Goal: Transaction & Acquisition: Purchase product/service

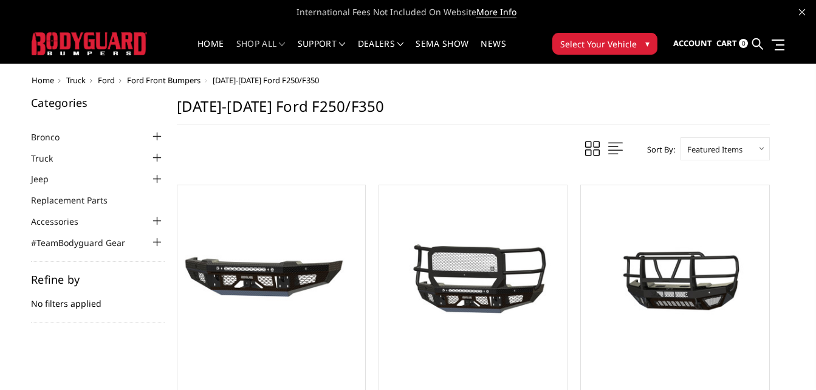
click at [719, 151] on select "Featured Items Newest Items Best Selling A to Z Z to A By Review Price: Ascendi…" at bounding box center [724, 148] width 89 height 23
select select "pricedesc"
click at [680, 137] on select "Featured Items Newest Items Best Selling A to Z Z to A By Review Price: Ascendi…" at bounding box center [724, 148] width 89 height 23
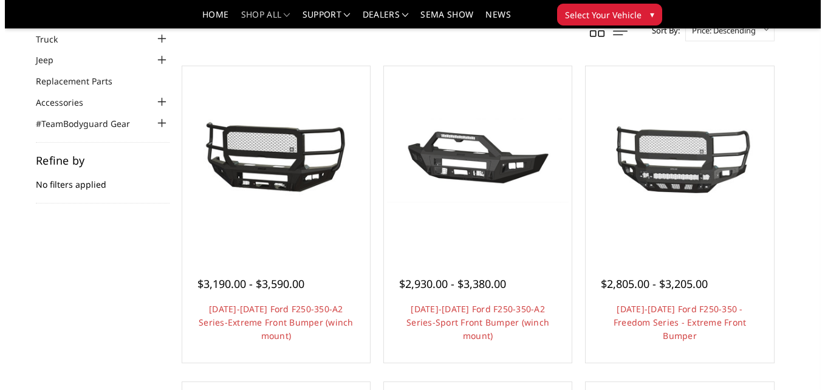
scroll to position [75, 0]
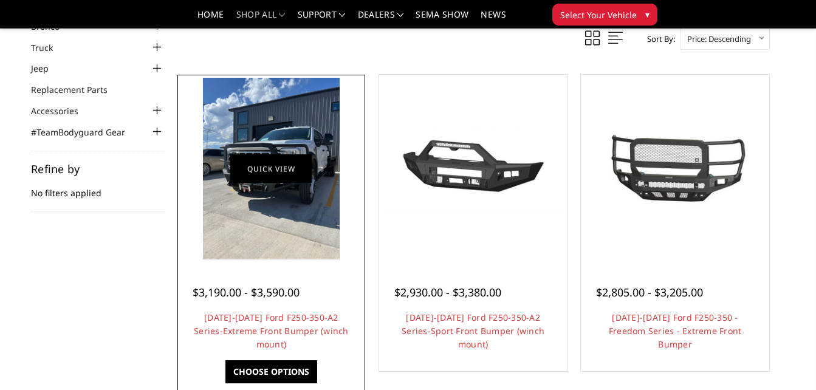
click at [287, 166] on link "Quick view" at bounding box center [270, 168] width 81 height 29
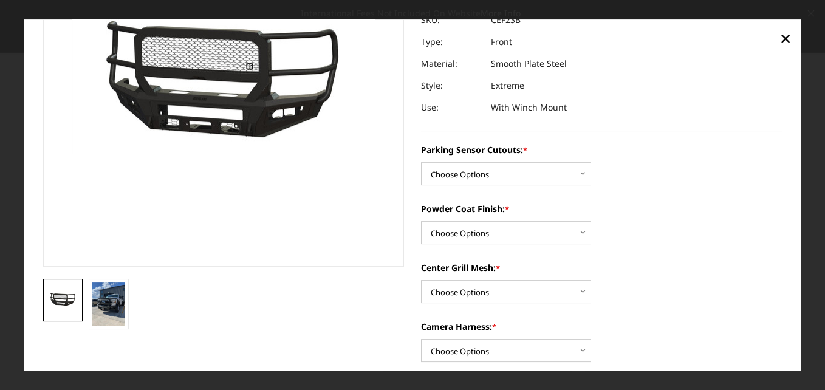
scroll to position [126, 0]
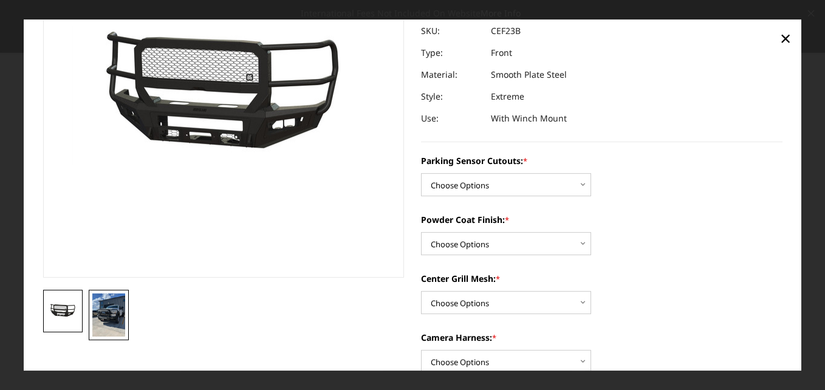
click at [112, 312] on img at bounding box center [108, 314] width 33 height 43
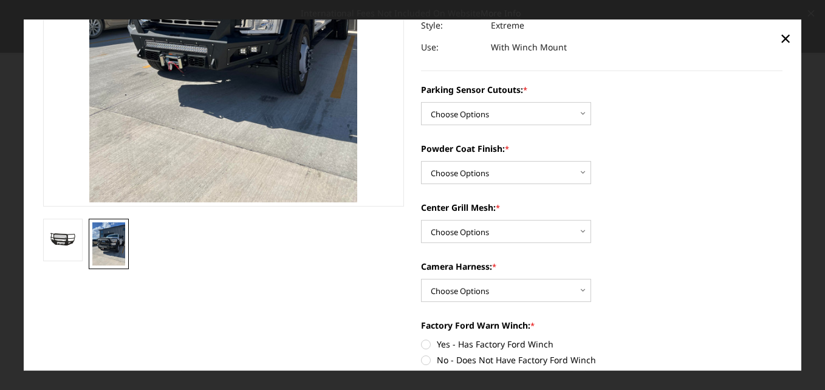
scroll to position [204, 0]
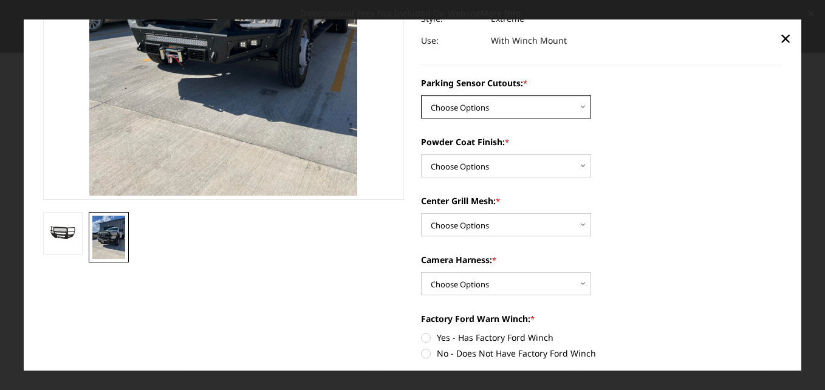
click at [575, 113] on select "Choose Options No-Without Parking Sensor Cutouts Yes-With Parking Sensor Cutouts" at bounding box center [506, 107] width 170 height 23
select select "2421"
click at [421, 96] on select "Choose Options No-Without Parking Sensor Cutouts Yes-With Parking Sensor Cutouts" at bounding box center [506, 107] width 170 height 23
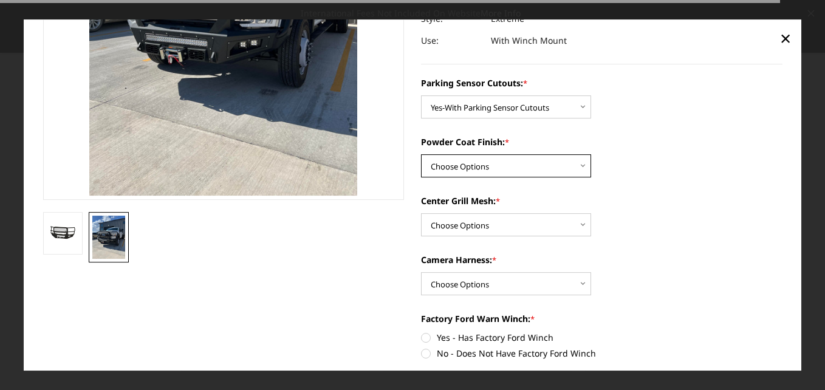
click at [554, 162] on select "Choose Options Bare Metal Textured Black Powder Coat" at bounding box center [506, 166] width 170 height 23
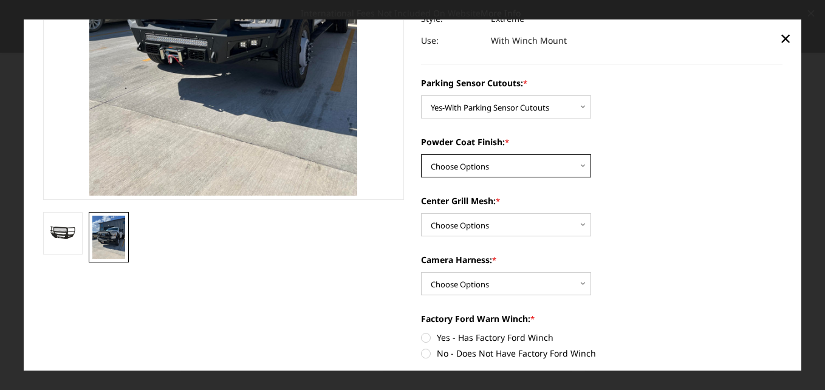
select select "2423"
click at [421, 155] on select "Choose Options Bare Metal Textured Black Powder Coat" at bounding box center [506, 166] width 170 height 23
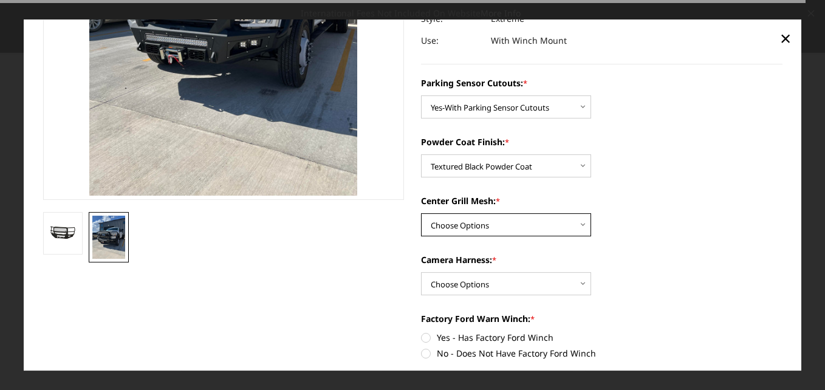
click at [552, 225] on select "Choose Options With Center Grill Mesh Without Center Grill Mesh" at bounding box center [506, 225] width 170 height 23
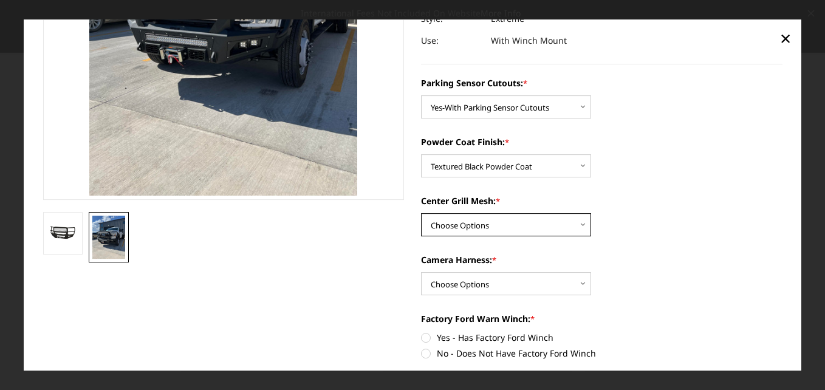
select select "2424"
click at [421, 214] on select "Choose Options With Center Grill Mesh Without Center Grill Mesh" at bounding box center [506, 225] width 170 height 23
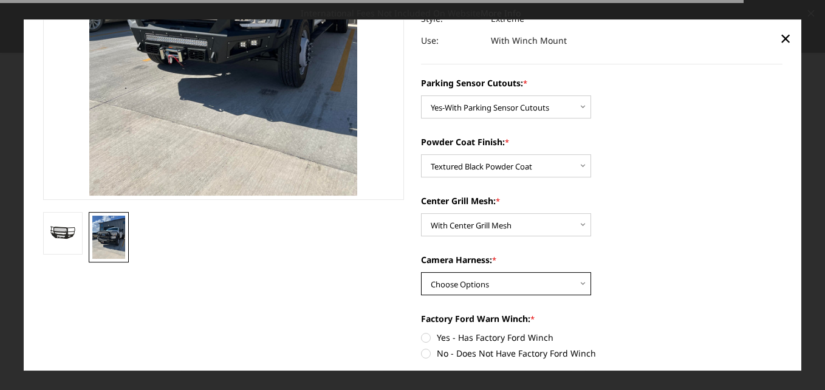
click at [550, 285] on select "Choose Options WITH Camera Harness WITHOUT Camera Harness" at bounding box center [506, 284] width 170 height 23
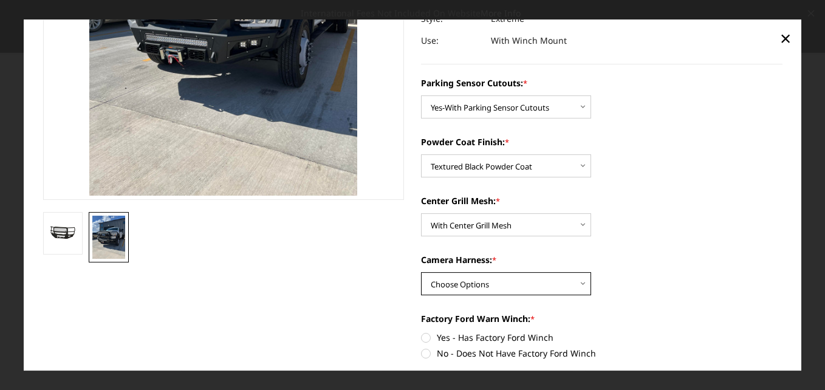
select select "2426"
click at [421, 273] on select "Choose Options WITH Camera Harness WITHOUT Camera Harness" at bounding box center [506, 284] width 170 height 23
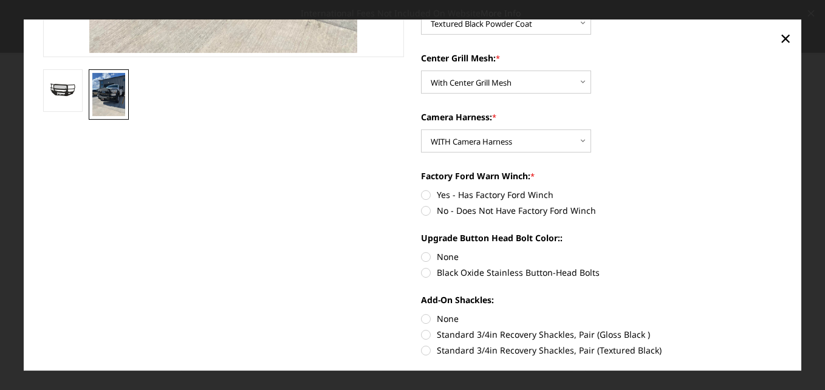
scroll to position [349, 0]
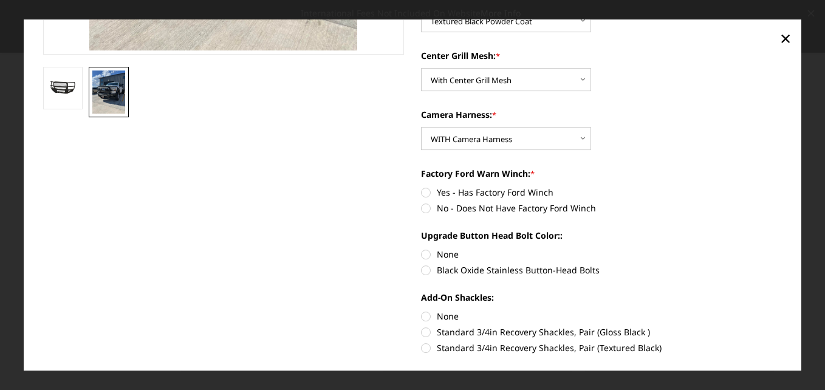
click at [556, 205] on label "No - Does Not Have Factory Ford Winch" at bounding box center [602, 208] width 362 height 13
click at [783, 187] on input "No - Does Not Have Factory Ford Winch" at bounding box center [783, 187] width 1 height 1
radio input "true"
drag, startPoint x: 561, startPoint y: 270, endPoint x: 496, endPoint y: 275, distance: 65.2
click at [496, 275] on label "Black Oxide Stainless Button-Head Bolts" at bounding box center [602, 270] width 362 height 13
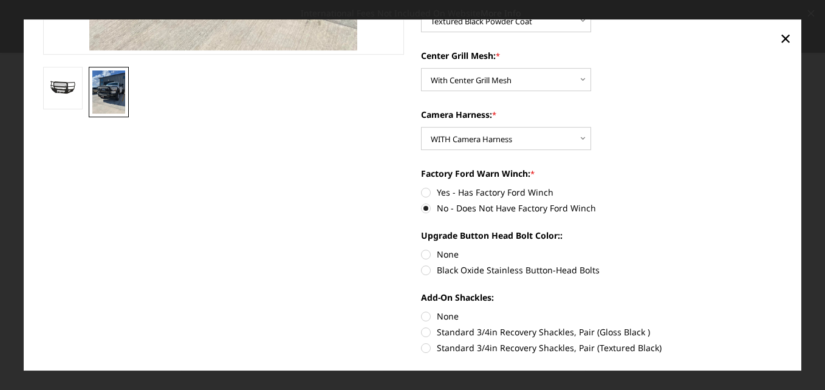
click at [783, 249] on input "Black Oxide Stainless Button-Head Bolts" at bounding box center [783, 249] width 1 height 1
radio input "true"
click at [424, 343] on label "Standard 3/4in Recovery Shackles, Pair (Textured Black)" at bounding box center [602, 347] width 362 height 13
click at [783, 326] on input "Standard 3/4in Recovery Shackles, Pair (Textured Black)" at bounding box center [783, 326] width 1 height 1
radio input "true"
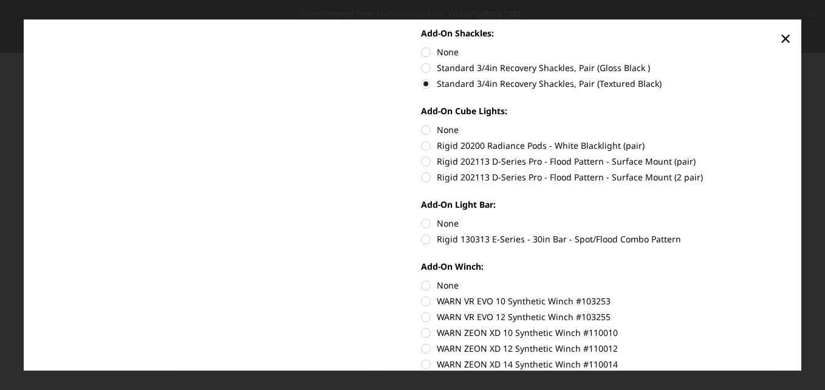
scroll to position [617, 0]
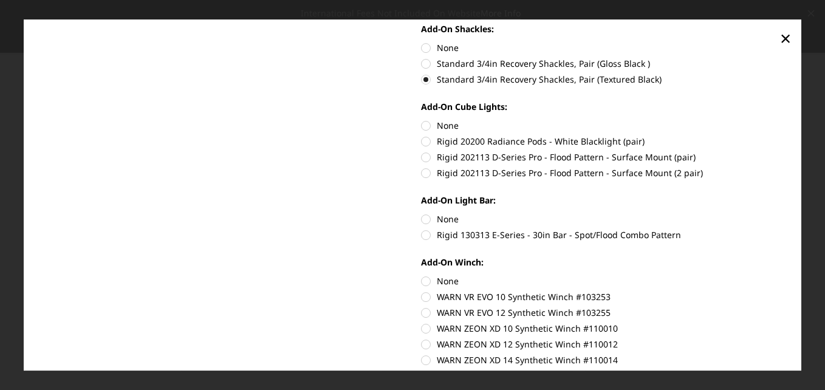
click at [421, 159] on label "Rigid 202113 D-Series Pro - Flood Pattern - Surface Mount (pair)" at bounding box center [602, 157] width 362 height 13
click at [783, 135] on input "Rigid 202113 D-Series Pro - Flood Pattern - Surface Mount (pair)" at bounding box center [783, 135] width 1 height 1
radio input "true"
click at [421, 232] on label "Rigid 130313 E-Series - 30in Bar - Spot/Flood Combo Pattern" at bounding box center [602, 234] width 362 height 13
click at [783, 213] on input "Rigid 130313 E-Series - 30in Bar - Spot/Flood Combo Pattern" at bounding box center [783, 213] width 1 height 1
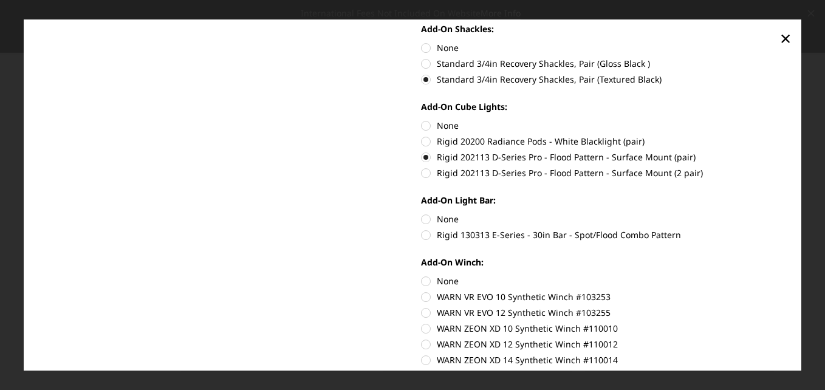
radio input "true"
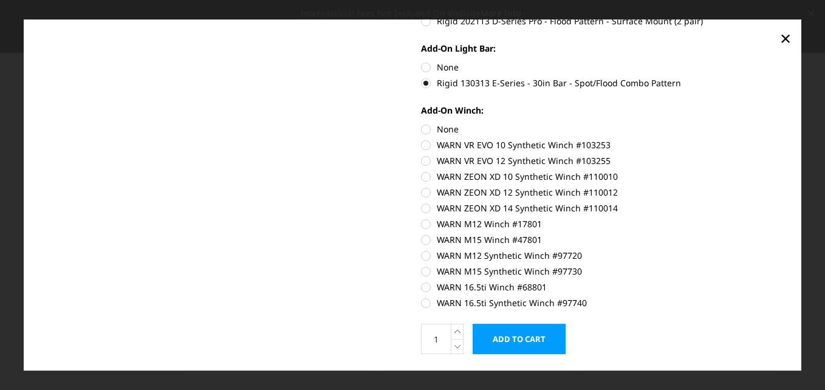
scroll to position [778, 0]
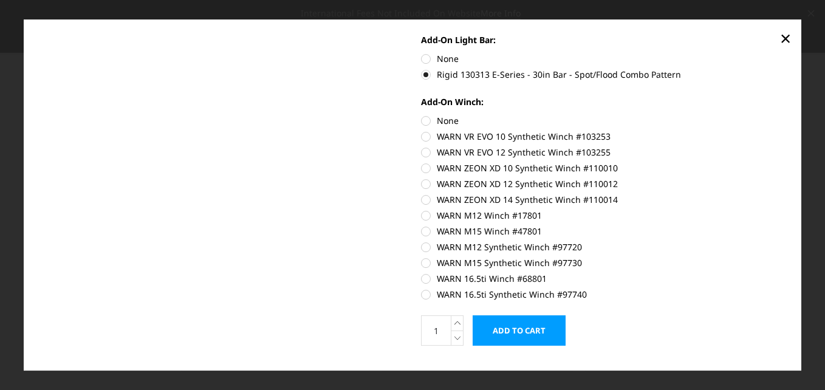
click at [423, 295] on label "WARN 16.5ti Synthetic Winch #97740" at bounding box center [602, 294] width 362 height 13
click at [783, 273] on input "WARN 16.5ti Synthetic Winch #97740" at bounding box center [783, 272] width 1 height 1
radio input "true"
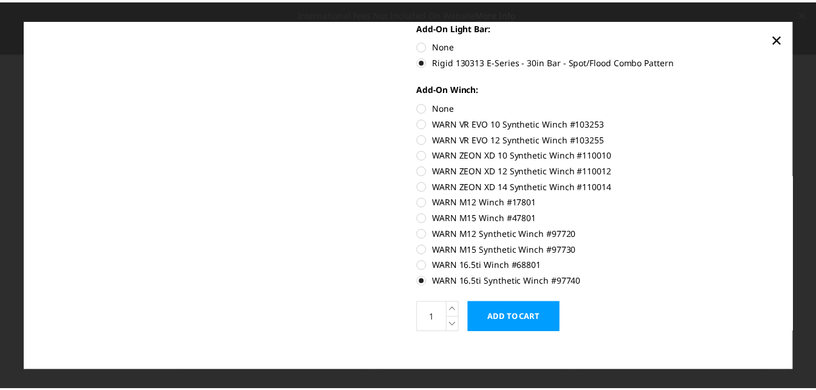
scroll to position [802, 0]
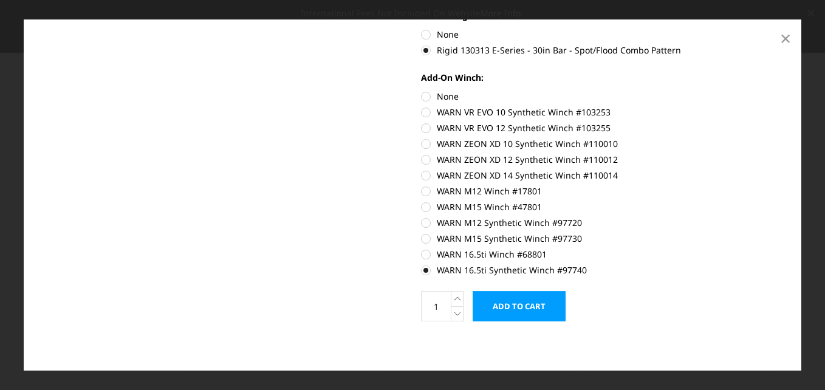
click at [789, 39] on span "×" at bounding box center [785, 38] width 11 height 26
